Goal: Register for event/course

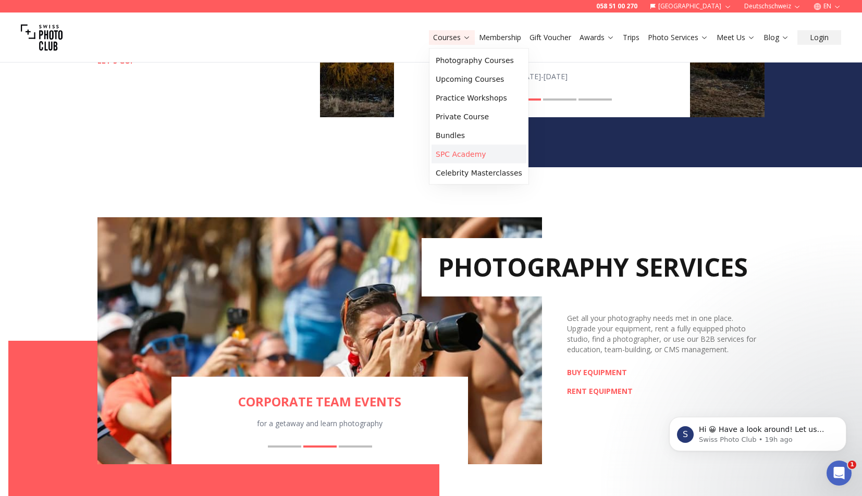
click at [473, 155] on link "SPC Academy" at bounding box center [478, 154] width 95 height 19
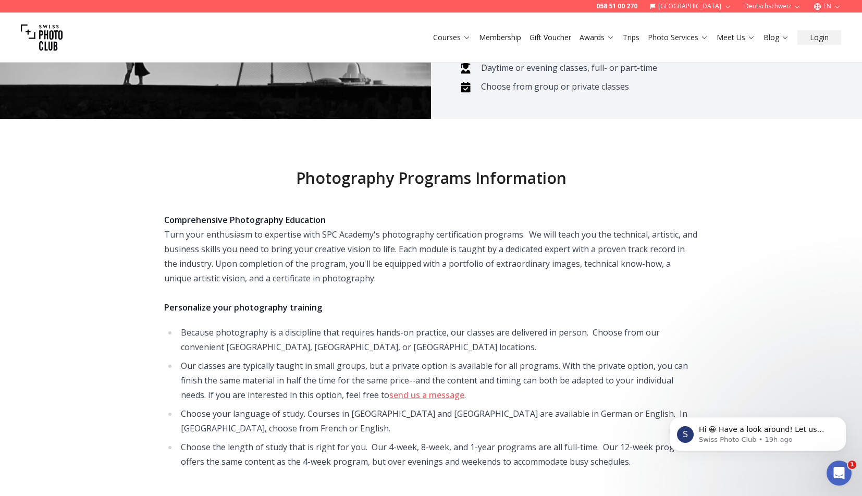
scroll to position [136, 0]
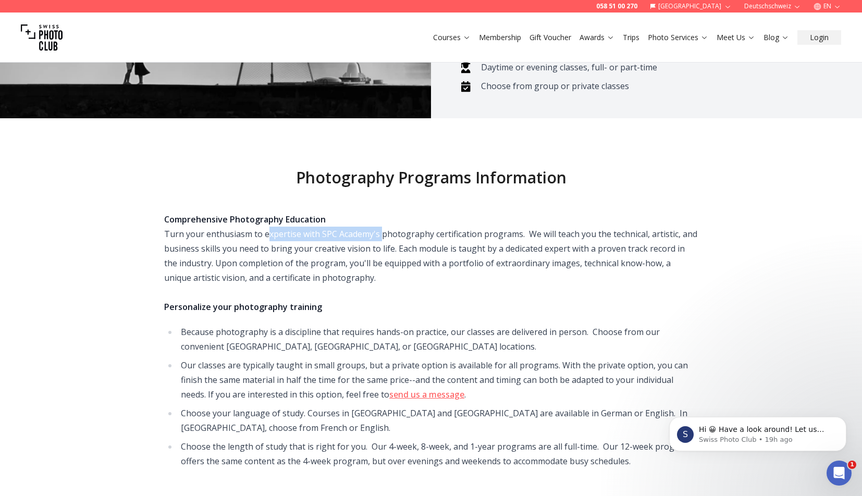
drag, startPoint x: 265, startPoint y: 221, endPoint x: 389, endPoint y: 216, distance: 124.1
click at [389, 216] on div "Comprehensive Photography Education Turn your enthusiasm to expertise with SPC …" at bounding box center [431, 263] width 534 height 102
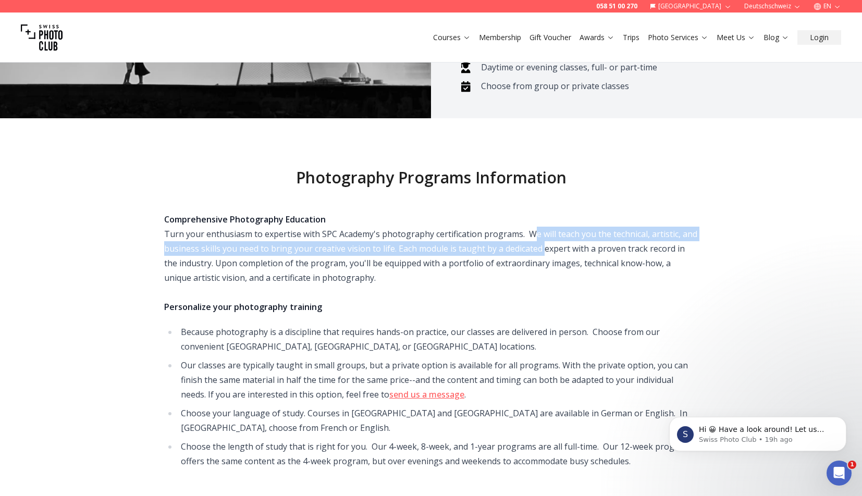
drag, startPoint x: 528, startPoint y: 217, endPoint x: 543, endPoint y: 240, distance: 27.2
click at [543, 239] on div "Comprehensive Photography Education Turn your enthusiasm to expertise with SPC …" at bounding box center [431, 263] width 534 height 102
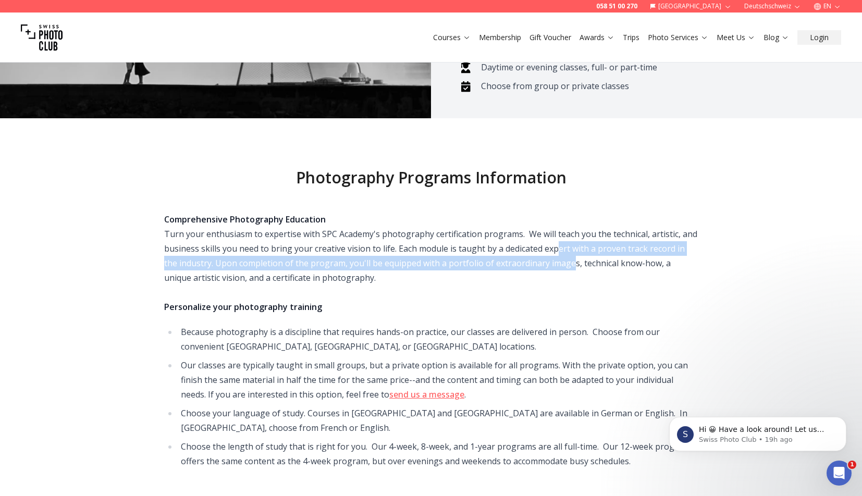
drag, startPoint x: 557, startPoint y: 233, endPoint x: 558, endPoint y: 245, distance: 11.5
click at [558, 245] on div "Comprehensive Photography Education Turn your enthusiasm to expertise with SPC …" at bounding box center [431, 263] width 534 height 102
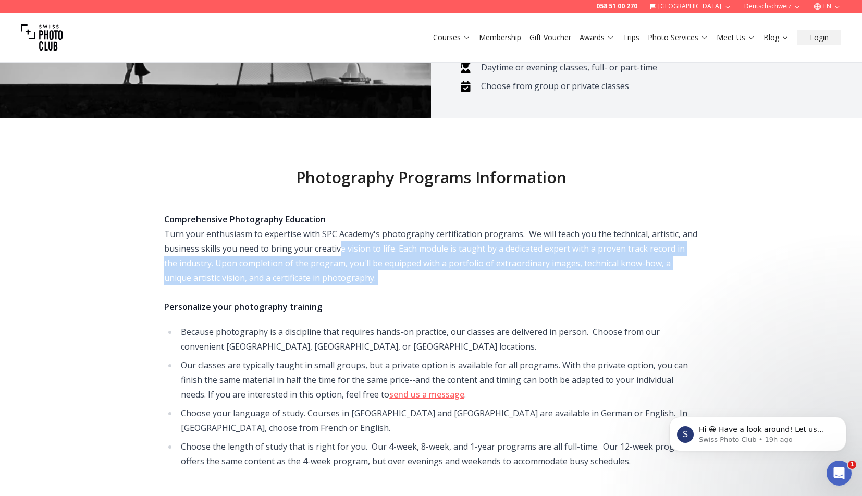
drag, startPoint x: 338, startPoint y: 237, endPoint x: 490, endPoint y: 278, distance: 157.1
click at [490, 278] on div "Comprehensive Photography Education Turn your enthusiasm to expertise with SPC …" at bounding box center [431, 263] width 534 height 102
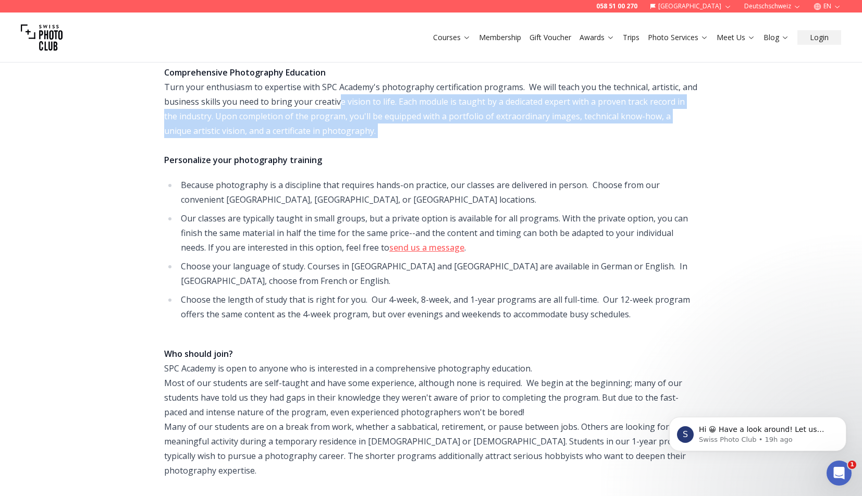
scroll to position [295, 0]
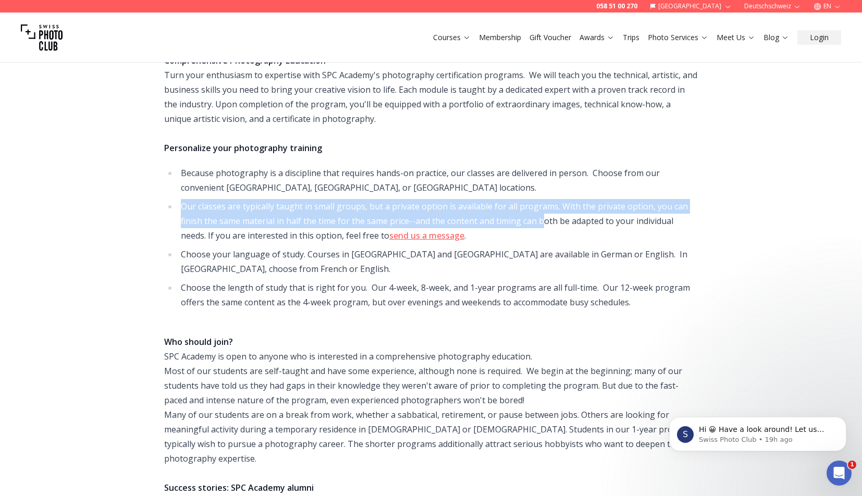
drag, startPoint x: 360, startPoint y: 184, endPoint x: 544, endPoint y: 203, distance: 184.9
click at [544, 203] on ul "Because photography is a discipline that requires hands-on practice, our classe…" at bounding box center [431, 238] width 534 height 144
click at [544, 203] on li "Our classes are typically taught in small groups, but a private option is avail…" at bounding box center [438, 221] width 520 height 44
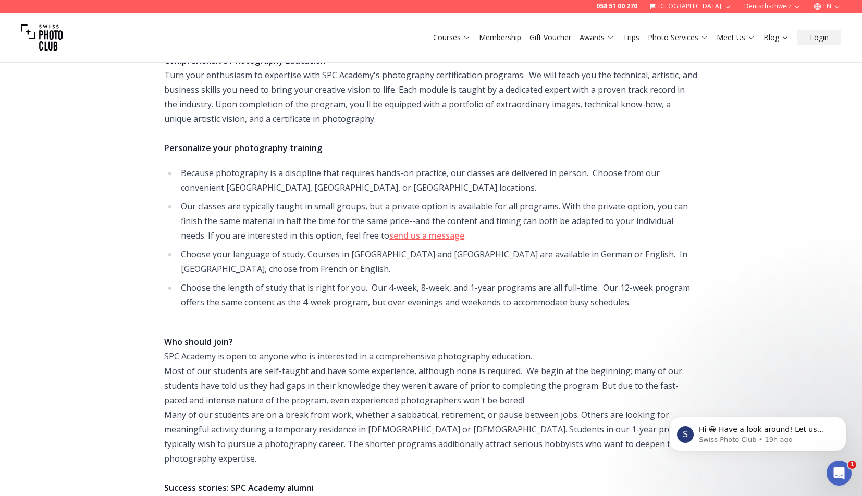
click at [544, 203] on li "Our classes are typically taught in small groups, but a private option is avail…" at bounding box center [438, 221] width 520 height 44
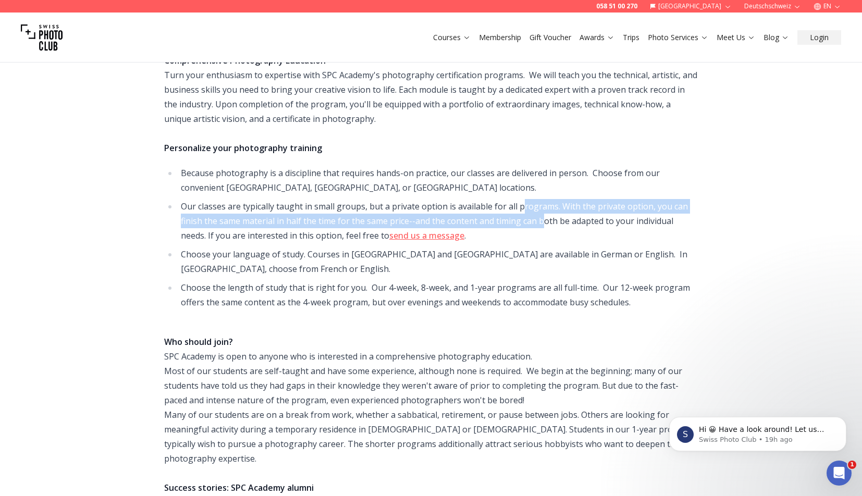
drag, startPoint x: 520, startPoint y: 193, endPoint x: 541, endPoint y: 209, distance: 26.4
click at [541, 209] on li "Our classes are typically taught in small groups, but a private option is avail…" at bounding box center [438, 221] width 520 height 44
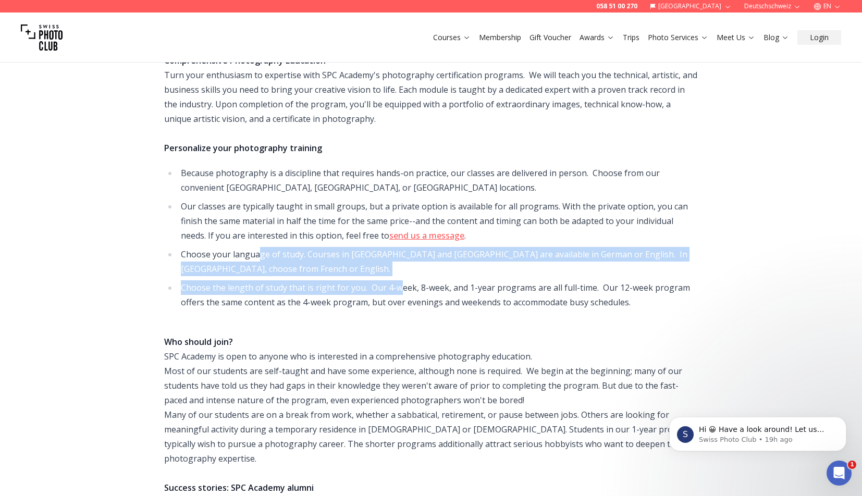
drag, startPoint x: 258, startPoint y: 241, endPoint x: 394, endPoint y: 278, distance: 140.9
click at [396, 278] on ul "Because photography is a discipline that requires hands-on practice, our classe…" at bounding box center [431, 238] width 534 height 144
click at [394, 280] on li "Choose the length of study that is right for you. Our 4-week, 8-week, and 1-yea…" at bounding box center [438, 294] width 520 height 29
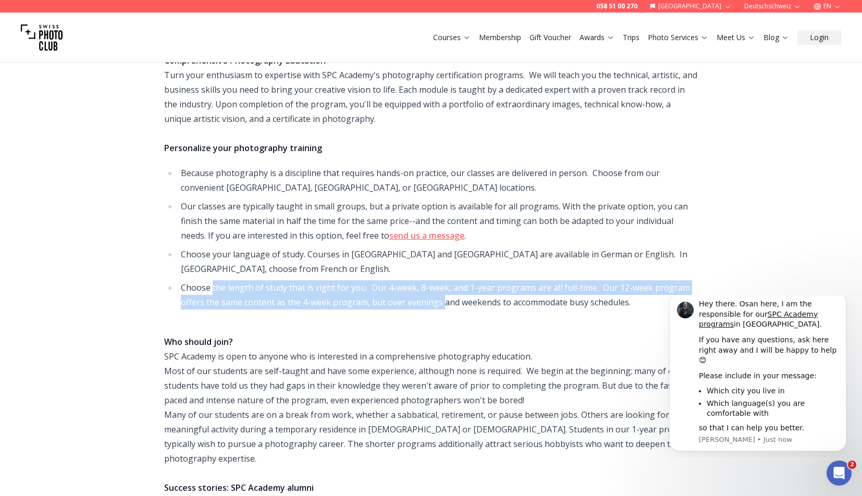
drag, startPoint x: 212, startPoint y: 275, endPoint x: 444, endPoint y: 286, distance: 233.2
click at [444, 286] on li "Choose the length of study that is right for you. Our 4-week, 8-week, and 1-yea…" at bounding box center [438, 294] width 520 height 29
click at [475, 280] on li "Choose the length of study that is right for you. Our 4-week, 8-week, and 1-yea…" at bounding box center [438, 294] width 520 height 29
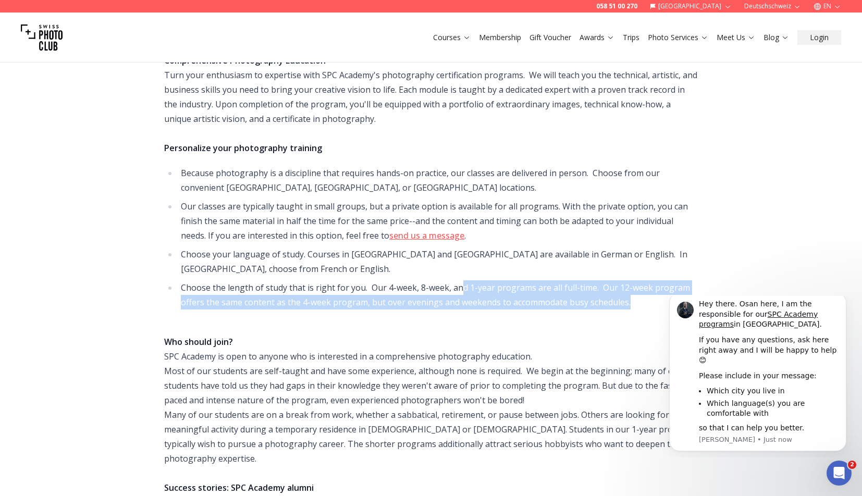
drag, startPoint x: 462, startPoint y: 275, endPoint x: 572, endPoint y: 293, distance: 112.0
click at [576, 293] on li "Choose the length of study that is right for you. Our 4-week, 8-week, and 1-yea…" at bounding box center [438, 294] width 520 height 29
click at [572, 293] on li "Choose the length of study that is right for you. Our 4-week, 8-week, and 1-yea…" at bounding box center [438, 294] width 520 height 29
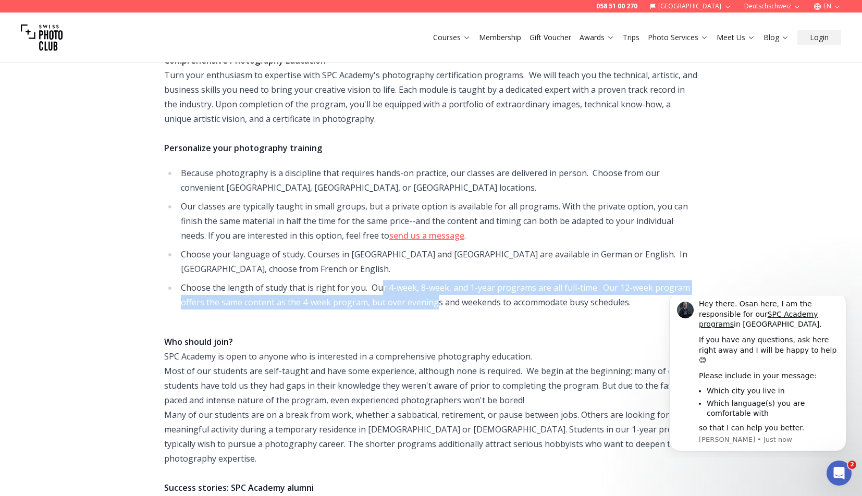
drag, startPoint x: 380, startPoint y: 272, endPoint x: 435, endPoint y: 286, distance: 55.7
click at [435, 286] on li "Choose the length of study that is right for you. Our 4-week, 8-week, and 1-yea…" at bounding box center [438, 294] width 520 height 29
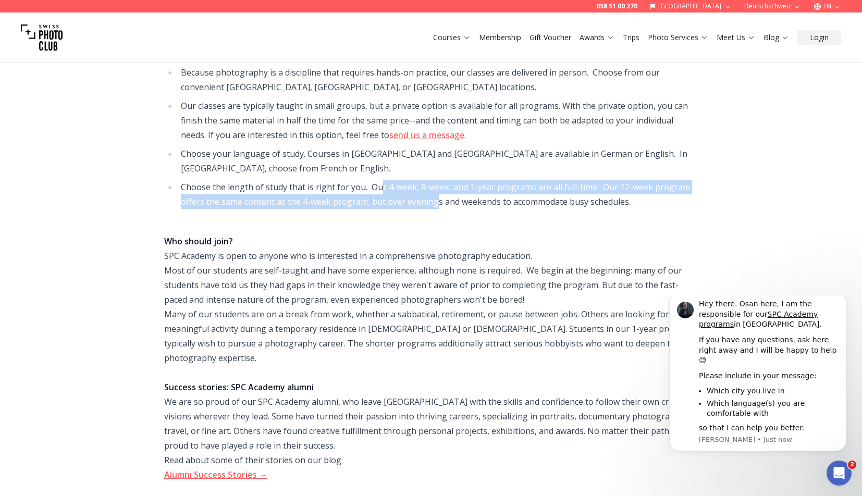
scroll to position [398, 0]
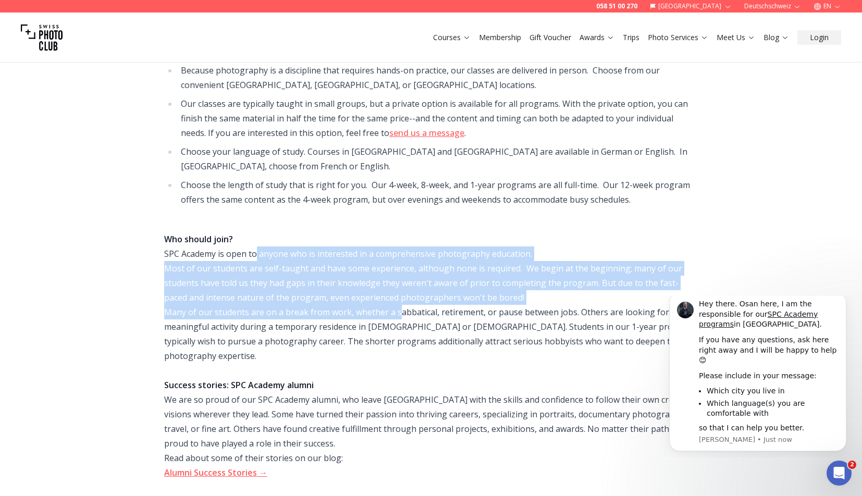
drag, startPoint x: 255, startPoint y: 238, endPoint x: 396, endPoint y: 302, distance: 154.6
click at [398, 301] on div "Who should join? SPC Academy is open to anyone who is interested in a comprehen…" at bounding box center [431, 348] width 534 height 263
click at [396, 302] on div "Who should join? SPC Academy is open to anyone who is interested in a comprehen…" at bounding box center [431, 348] width 534 height 263
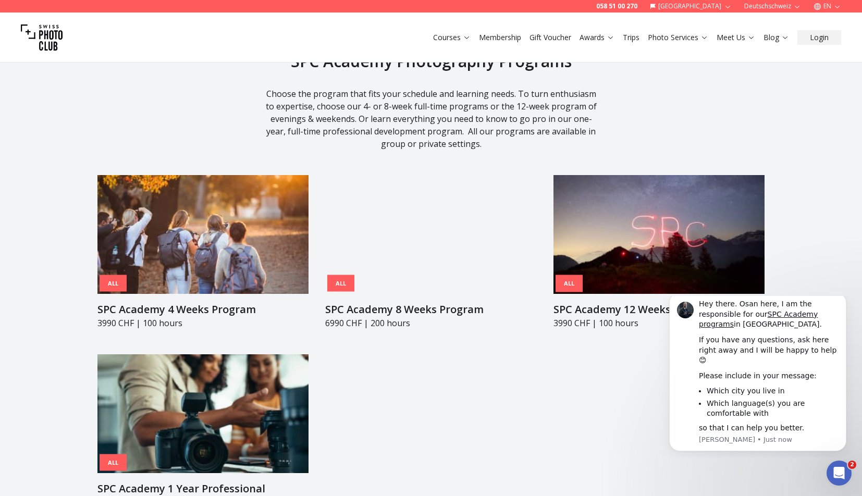
scroll to position [1031, 0]
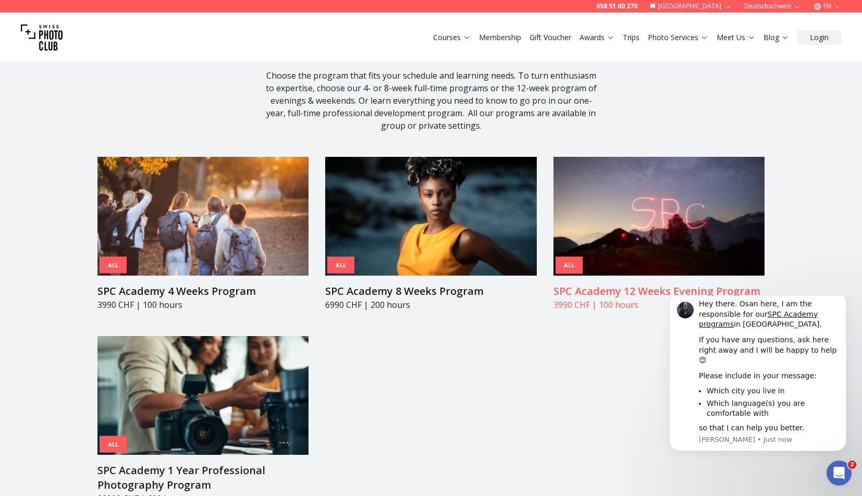
click at [608, 299] on p "3990 CHF | 100 hours" at bounding box center [658, 305] width 211 height 13
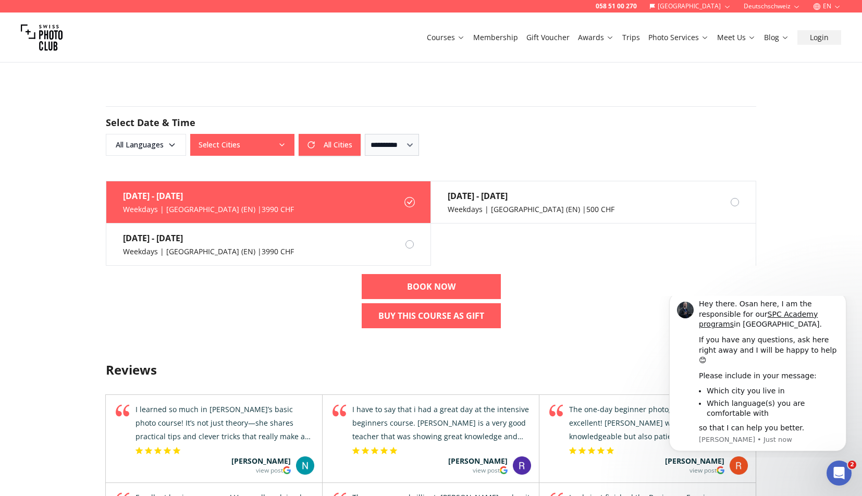
scroll to position [699, 0]
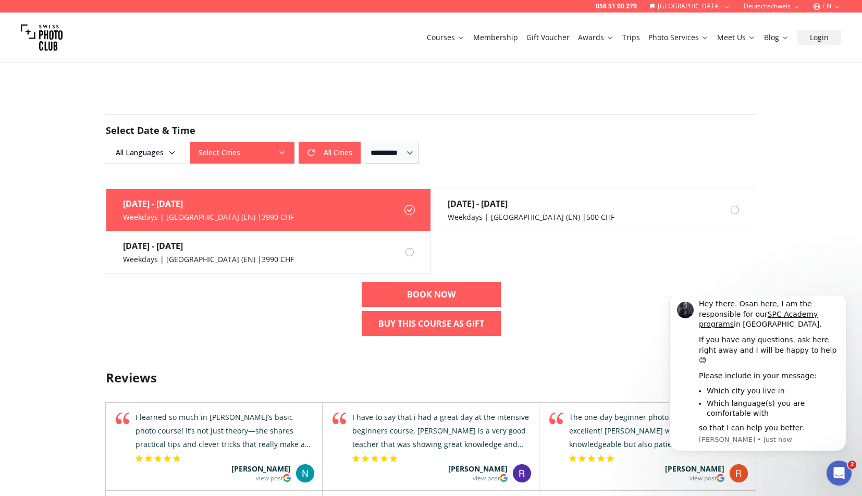
click at [253, 154] on button "Select Cities" at bounding box center [242, 153] width 104 height 22
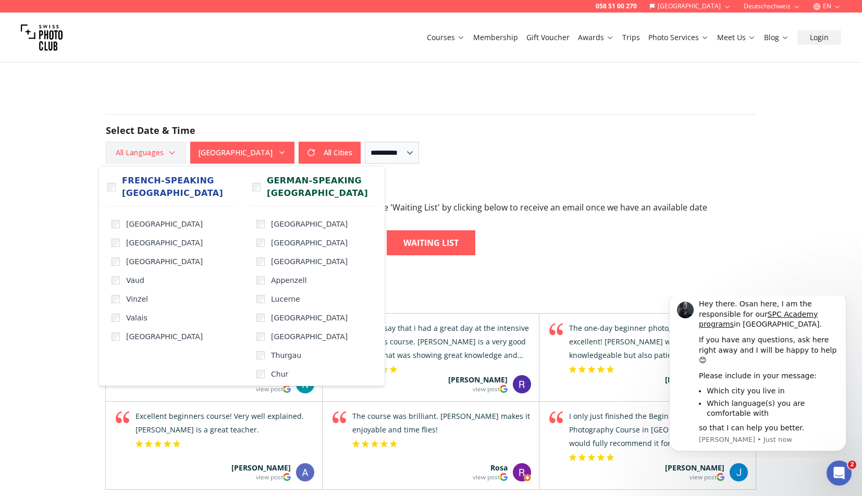
click at [165, 150] on span "All Languages" at bounding box center [145, 152] width 77 height 19
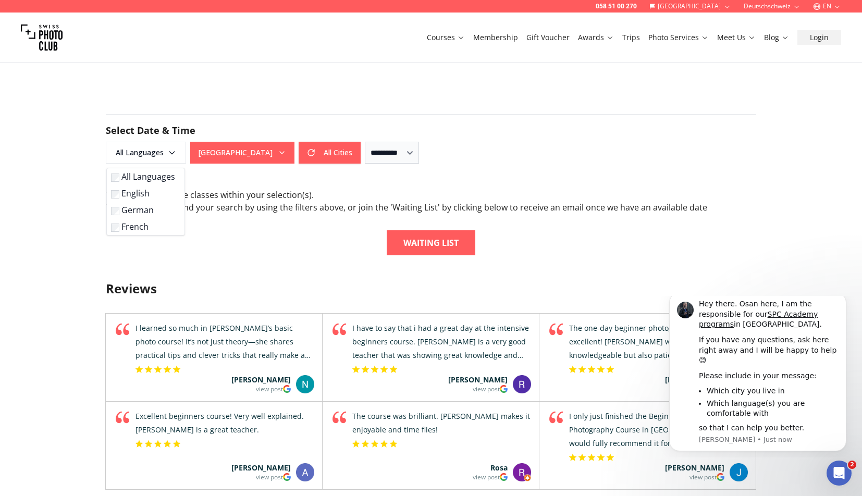
click at [229, 156] on button "[GEOGRAPHIC_DATA]" at bounding box center [242, 153] width 104 height 22
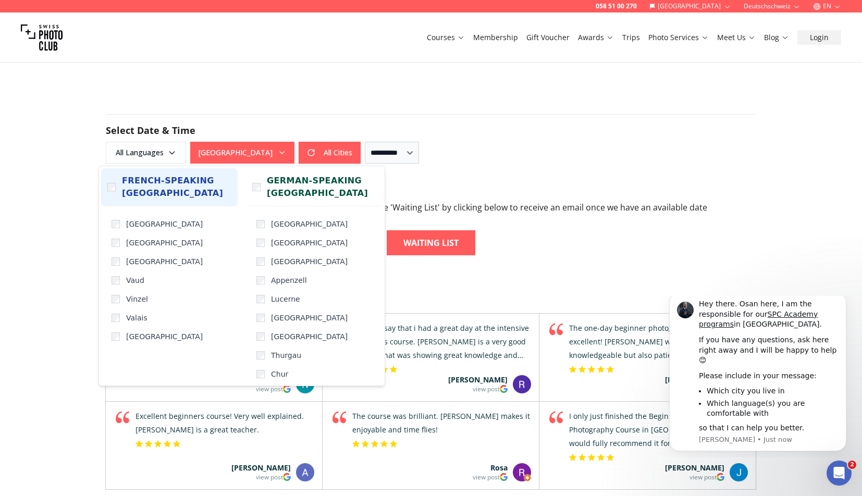
click at [139, 184] on span "French-speaking [GEOGRAPHIC_DATA]" at bounding box center [176, 187] width 109 height 25
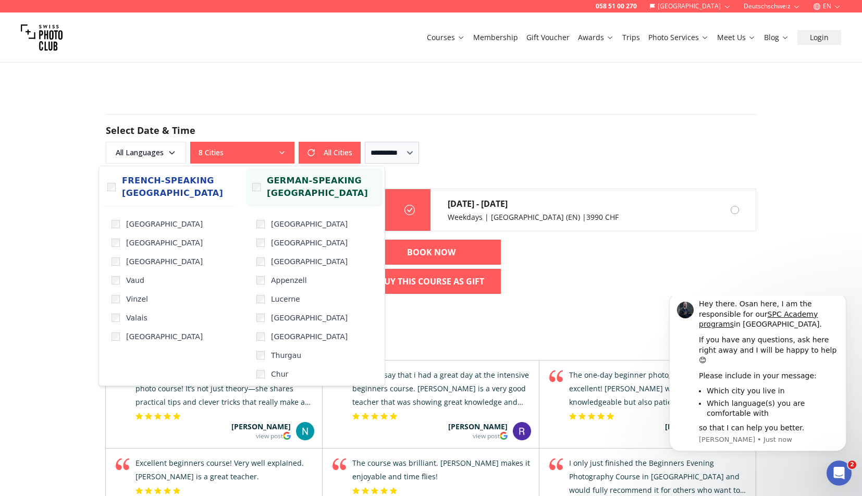
click at [265, 193] on label "German-speaking [GEOGRAPHIC_DATA]" at bounding box center [314, 187] width 137 height 38
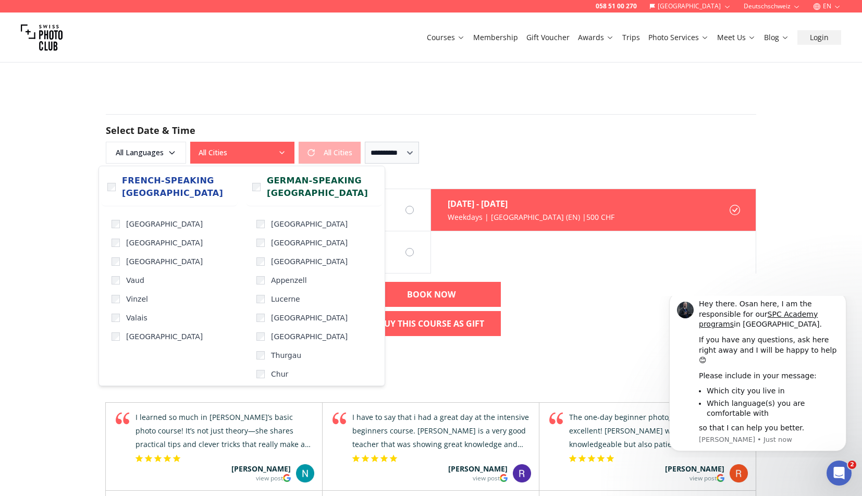
click at [547, 118] on div "**********" at bounding box center [431, 138] width 650 height 49
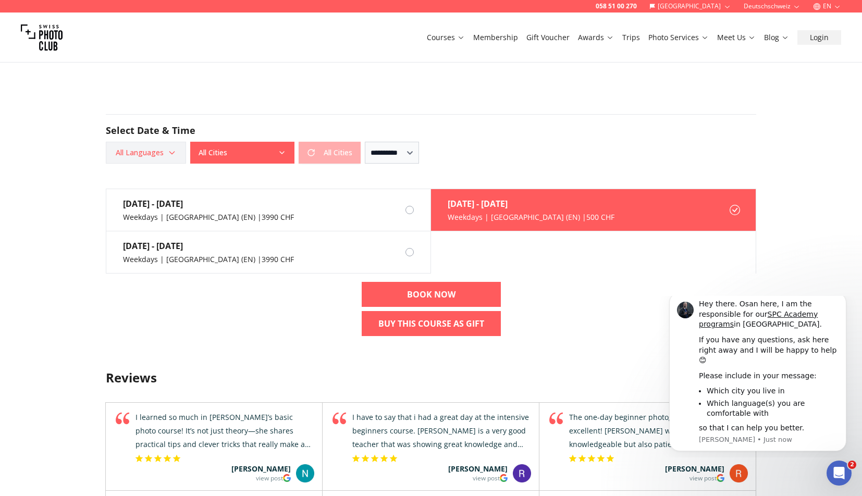
click at [159, 155] on span "All Languages" at bounding box center [145, 152] width 77 height 19
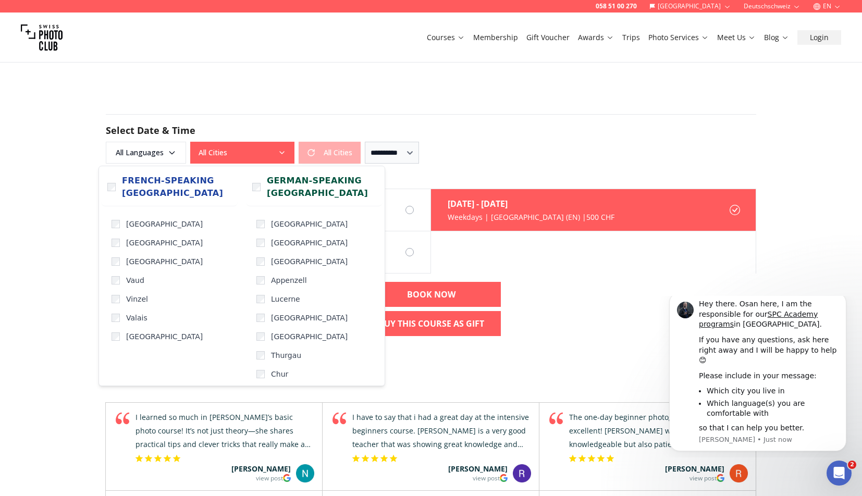
click at [196, 152] on button "All Cities" at bounding box center [242, 153] width 104 height 22
click at [213, 153] on button "All Cities" at bounding box center [242, 153] width 104 height 22
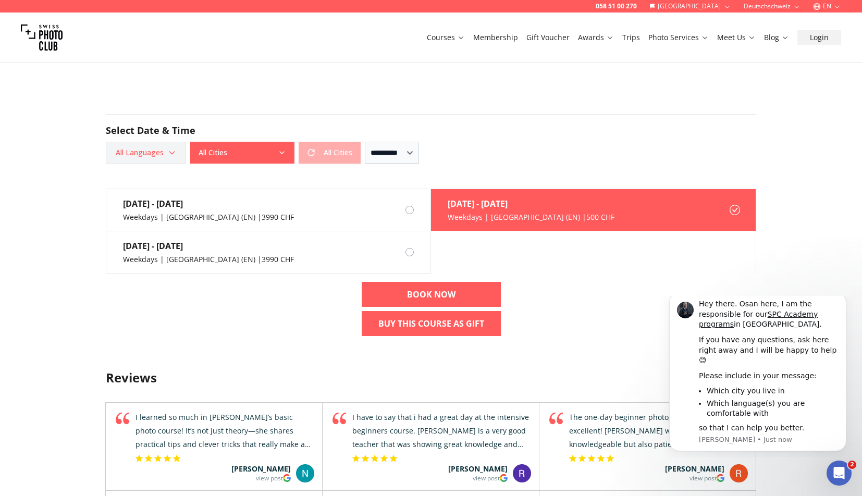
click at [173, 150] on icon "button" at bounding box center [172, 152] width 8 height 8
click at [232, 147] on button "All Cities" at bounding box center [242, 153] width 104 height 22
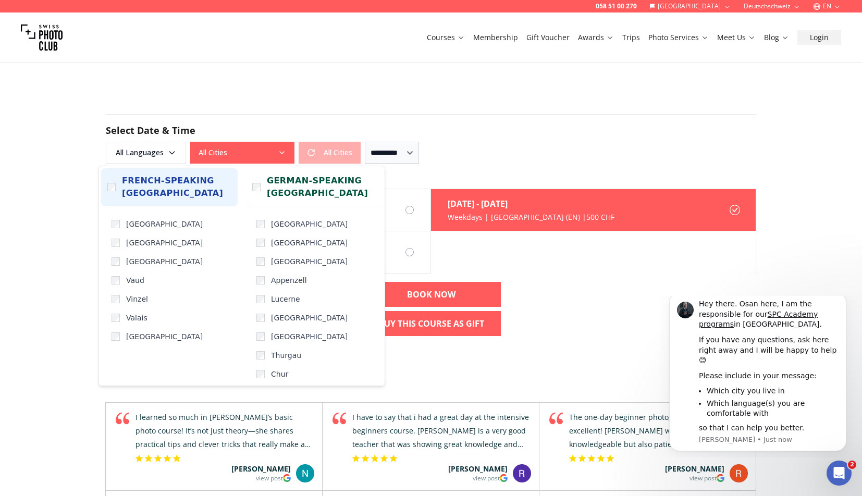
click at [133, 196] on span "French-speaking [GEOGRAPHIC_DATA]" at bounding box center [176, 187] width 109 height 25
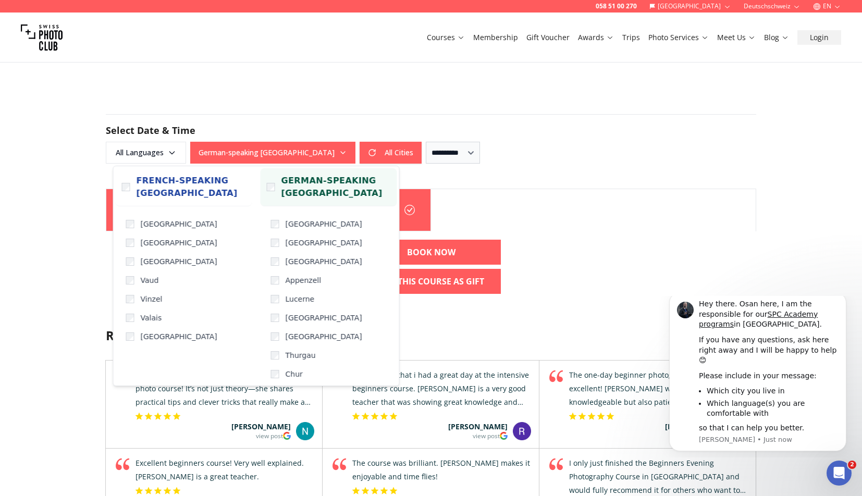
click at [292, 182] on span "German-speaking [GEOGRAPHIC_DATA]" at bounding box center [335, 187] width 109 height 25
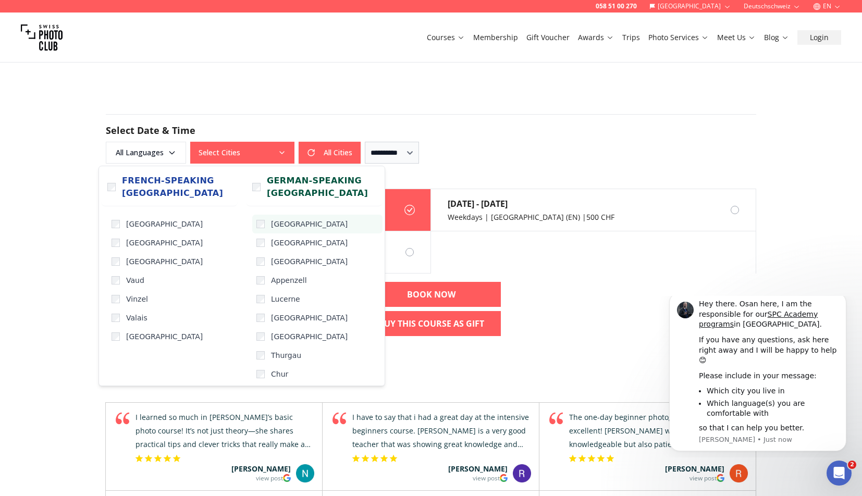
click at [261, 228] on label "[GEOGRAPHIC_DATA]" at bounding box center [317, 224] width 130 height 19
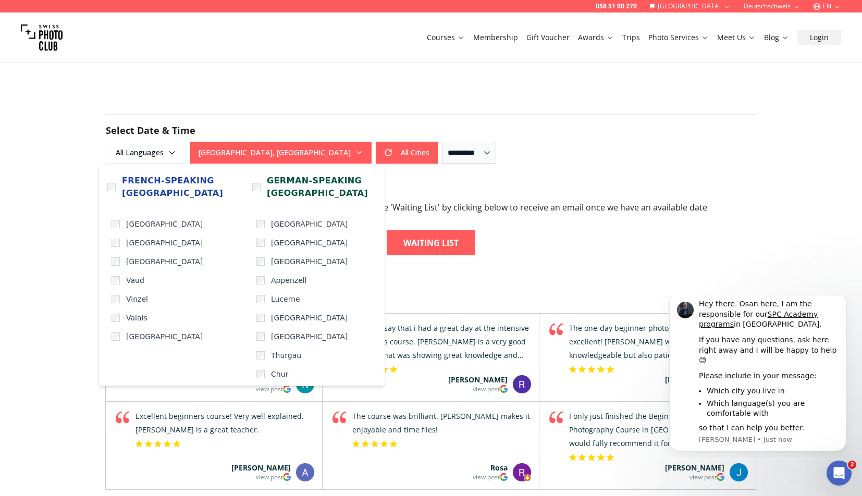
click at [503, 172] on form "**********" at bounding box center [430, 139] width 667 height 100
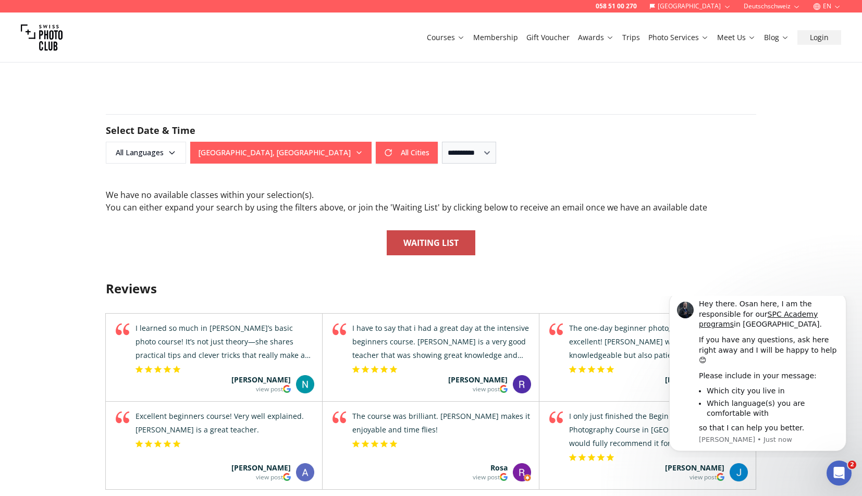
click at [448, 232] on link "Waiting List" at bounding box center [431, 242] width 89 height 25
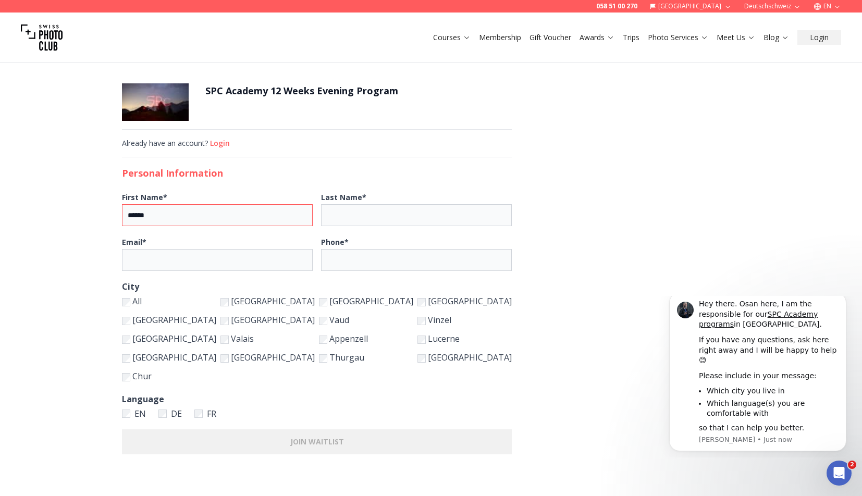
type input "******"
type input "*****"
type input "**********"
type input "*"
